Goal: Task Accomplishment & Management: Complete application form

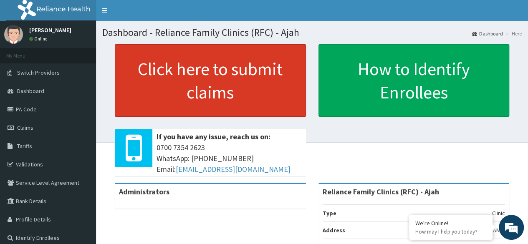
click at [196, 84] on link "Click here to submit claims" at bounding box center [210, 80] width 191 height 73
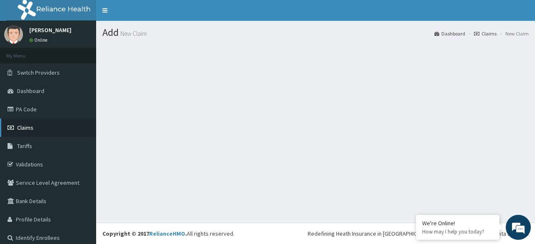
click at [16, 131] on link "Claims" at bounding box center [48, 128] width 96 height 18
click at [47, 129] on link "Claims" at bounding box center [48, 128] width 96 height 18
click at [40, 96] on link "Dashboard" at bounding box center [48, 91] width 96 height 18
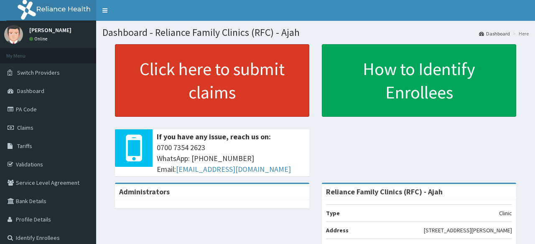
click at [264, 104] on link "Click here to submit claims" at bounding box center [212, 80] width 194 height 73
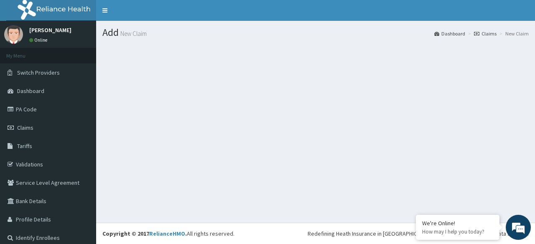
click at [444, 32] on link "Dashboard" at bounding box center [449, 33] width 31 height 7
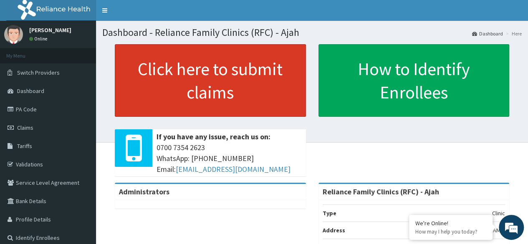
click at [179, 68] on link "Click here to submit claims" at bounding box center [210, 80] width 191 height 73
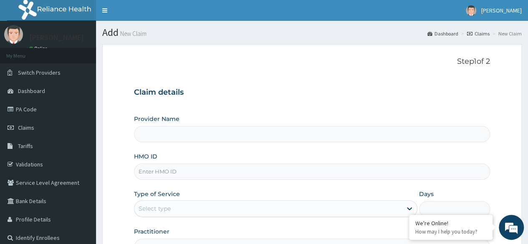
click at [174, 173] on input "HMO ID" at bounding box center [312, 172] width 356 height 16
